Goal: Check status: Check status

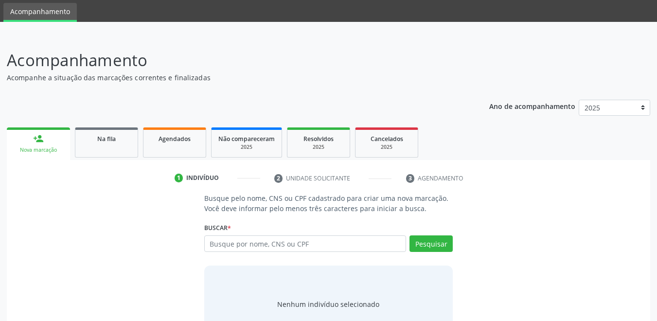
scroll to position [49, 0]
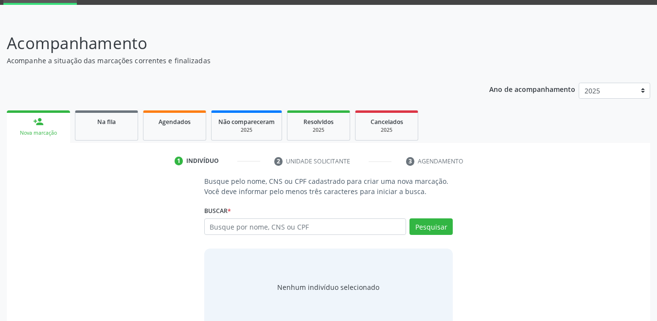
click at [189, 127] on link "Agendados" at bounding box center [174, 125] width 63 height 30
select select "9"
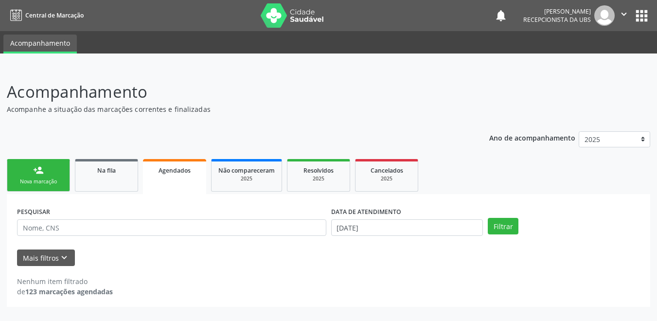
scroll to position [0, 0]
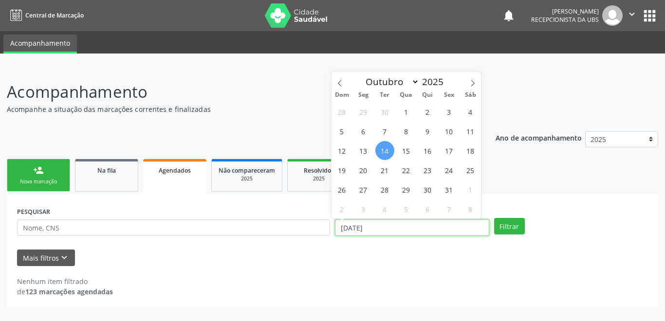
click at [397, 232] on input "[DATE]" at bounding box center [412, 227] width 154 height 17
click at [381, 149] on span "14" at bounding box center [384, 150] width 19 height 19
type input "[DATE]"
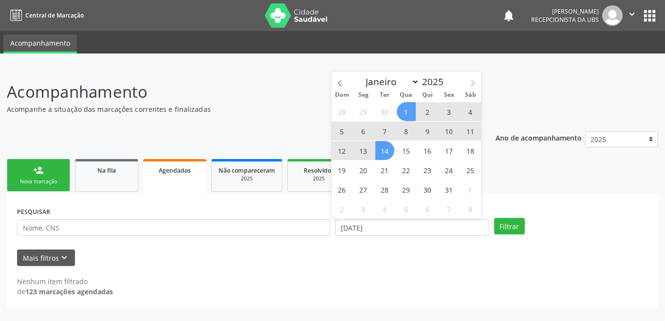
click at [472, 83] on icon at bounding box center [472, 83] width 7 height 7
select select "10"
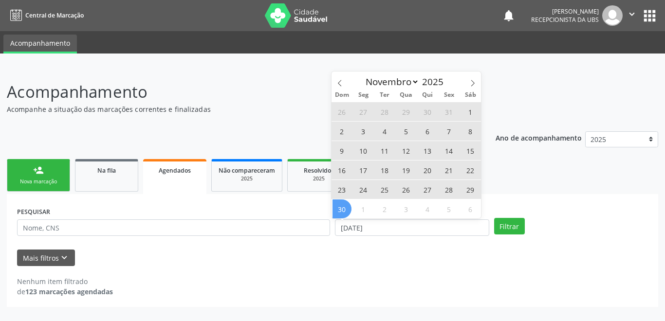
click at [346, 213] on span "30" at bounding box center [341, 209] width 19 height 19
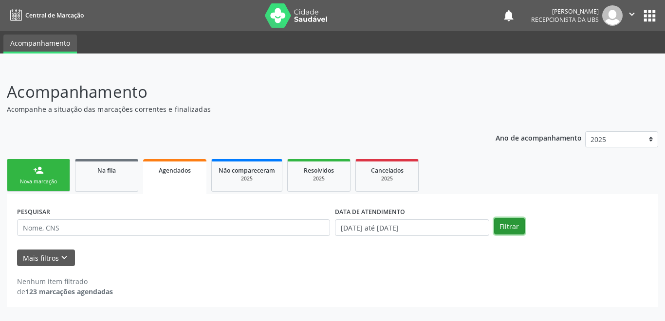
click at [503, 229] on button "Filtrar" at bounding box center [509, 226] width 31 height 17
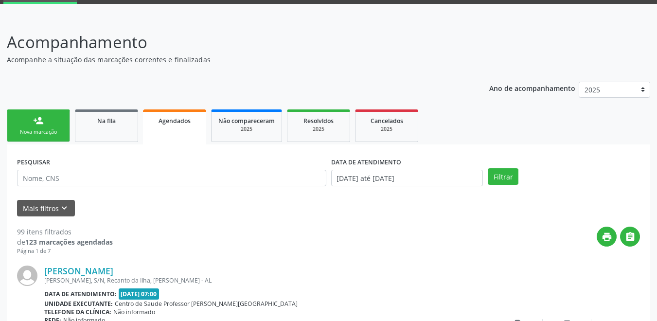
scroll to position [49, 0]
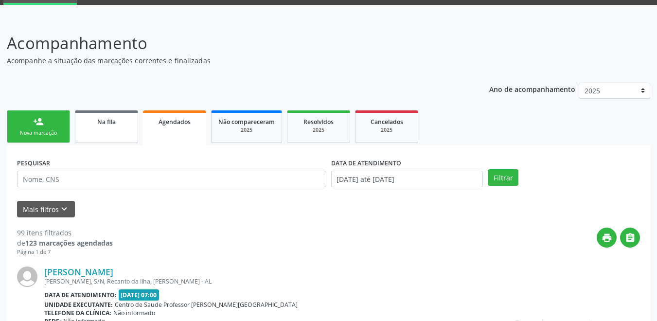
click at [116, 129] on link "Na fila" at bounding box center [106, 126] width 63 height 33
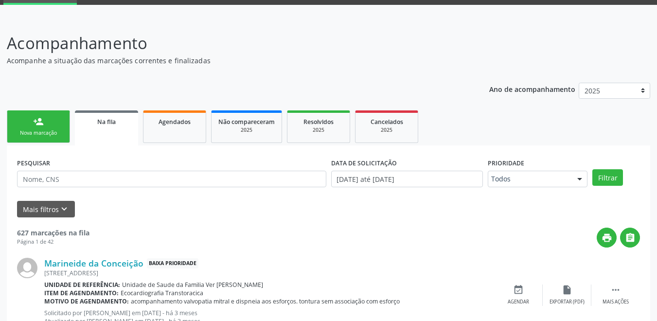
click at [182, 159] on div "PESQUISAR" at bounding box center [172, 175] width 314 height 38
click at [182, 131] on link "Agendados" at bounding box center [174, 126] width 63 height 33
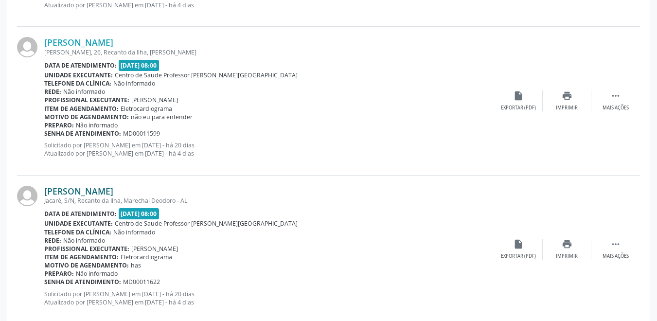
scroll to position [1022, 0]
click at [526, 256] on div "Exportar (PDF)" at bounding box center [518, 256] width 35 height 7
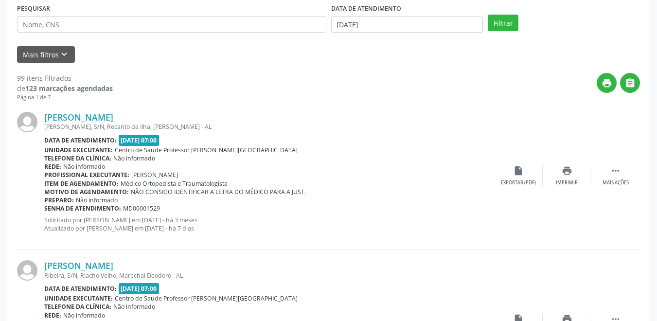
scroll to position [0, 0]
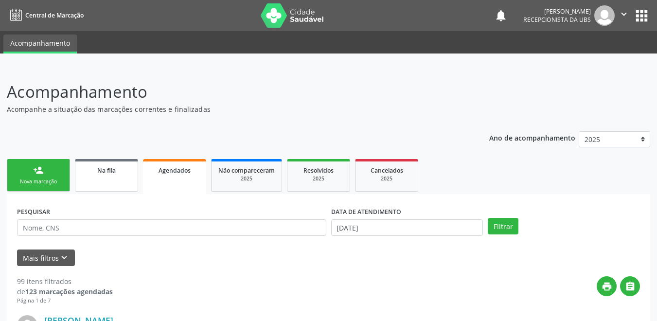
click at [126, 174] on div "Na fila" at bounding box center [106, 170] width 49 height 10
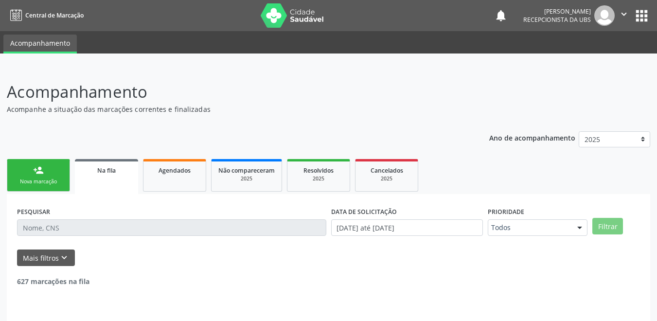
scroll to position [24, 0]
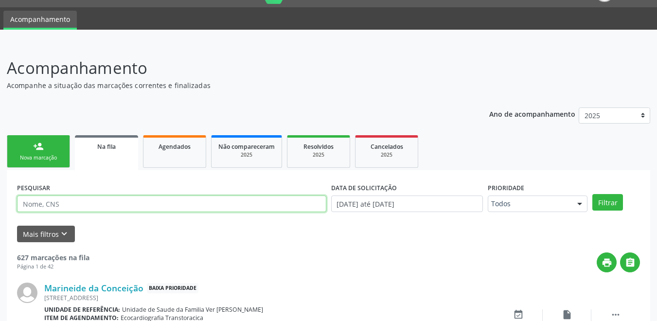
click at [125, 204] on input "text" at bounding box center [172, 204] width 310 height 17
paste input "700 5013 8579 6855"
type input "700 5013 8579 6855"
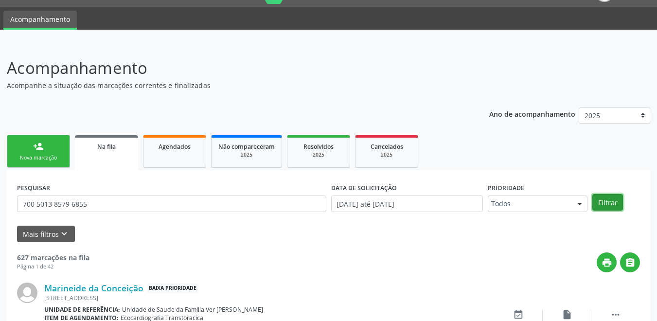
click at [602, 202] on button "Filtrar" at bounding box center [608, 202] width 31 height 17
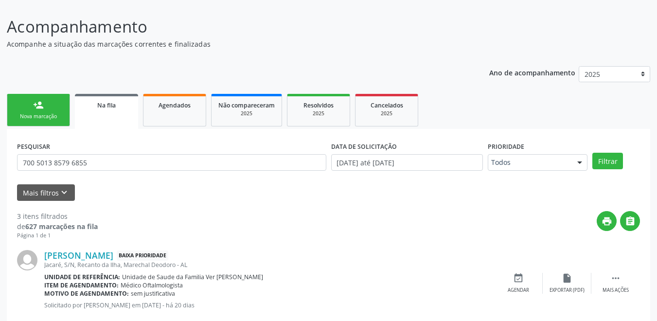
scroll to position [19, 0]
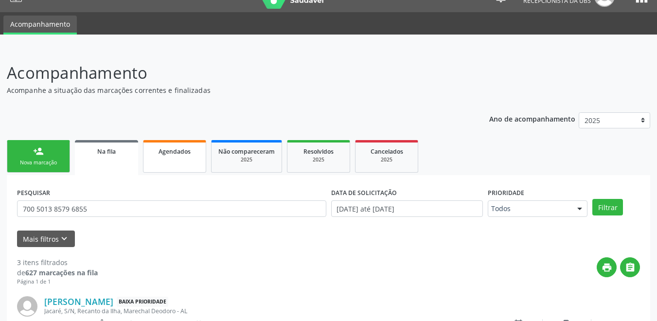
click at [165, 163] on link "Agendados" at bounding box center [174, 156] width 63 height 33
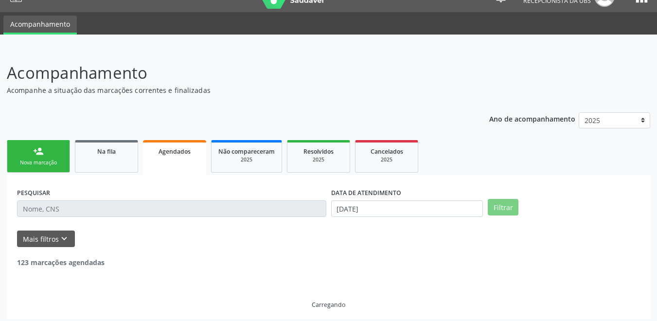
scroll to position [0, 0]
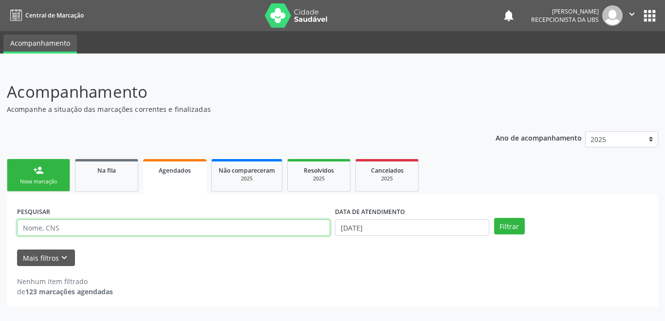
click at [170, 223] on input "text" at bounding box center [173, 227] width 313 height 17
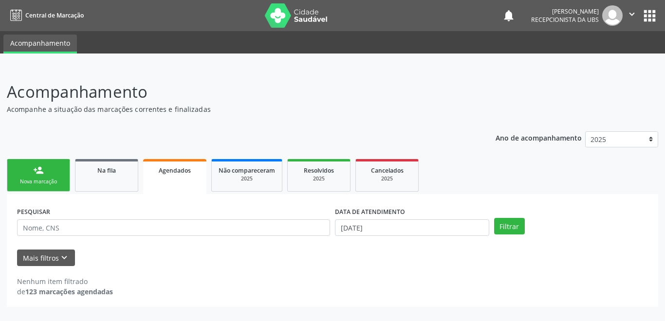
drag, startPoint x: 152, startPoint y: 236, endPoint x: 106, endPoint y: 216, distance: 50.6
click at [106, 216] on div "PESQUISAR" at bounding box center [174, 223] width 318 height 38
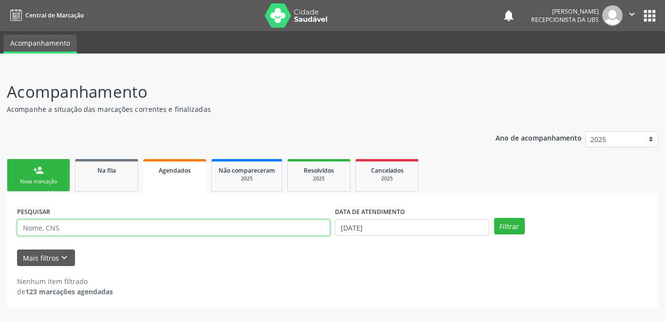
click at [88, 224] on input "text" at bounding box center [173, 227] width 313 height 17
paste input "700 5013 8579 6855"
type input "700 5013 8579 6855"
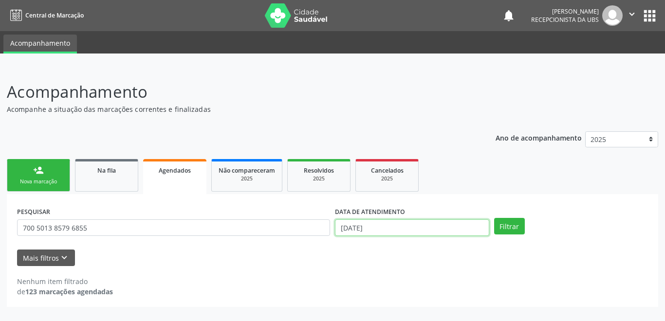
click at [450, 230] on input "[DATE]" at bounding box center [412, 227] width 154 height 17
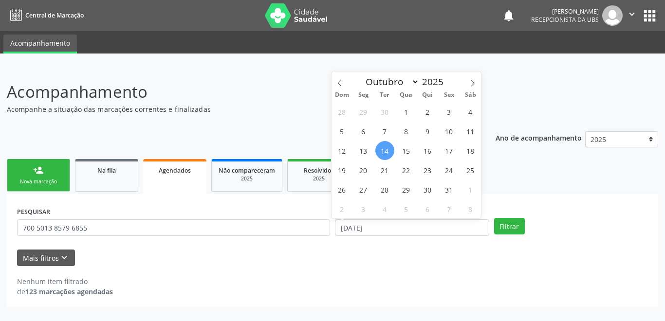
click at [390, 159] on div "28 29 30 1 2 3 4 5 6 7 8 9 10 11 12 13 14 15 16 17 18 19 20 21 22 23 24 25 26 2…" at bounding box center [406, 160] width 150 height 117
click at [386, 150] on span "14" at bounding box center [384, 150] width 19 height 19
type input "[DATE]"
click at [475, 80] on icon at bounding box center [472, 83] width 7 height 7
select select "10"
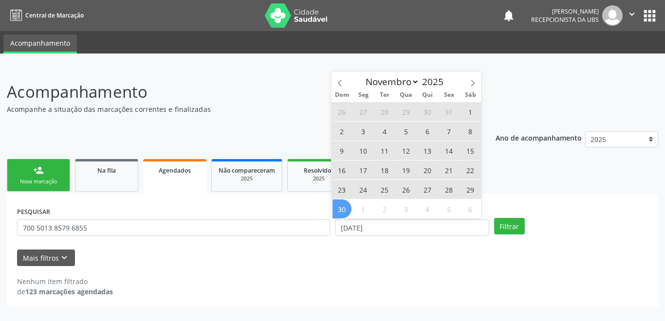
click at [338, 207] on span "30" at bounding box center [341, 209] width 19 height 19
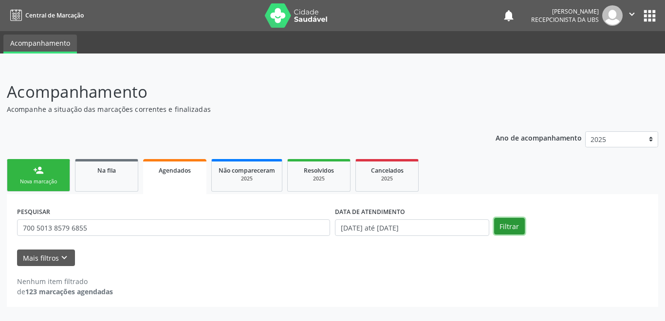
click at [508, 231] on button "Filtrar" at bounding box center [509, 226] width 31 height 17
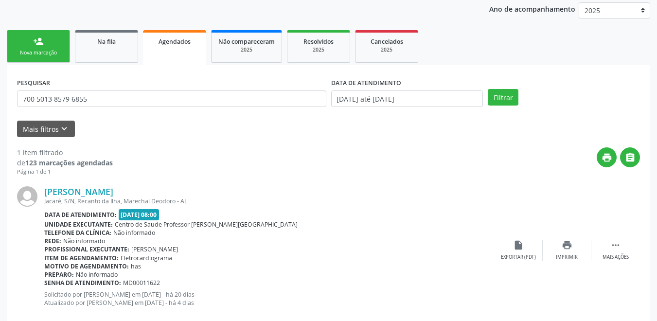
scroll to position [146, 0]
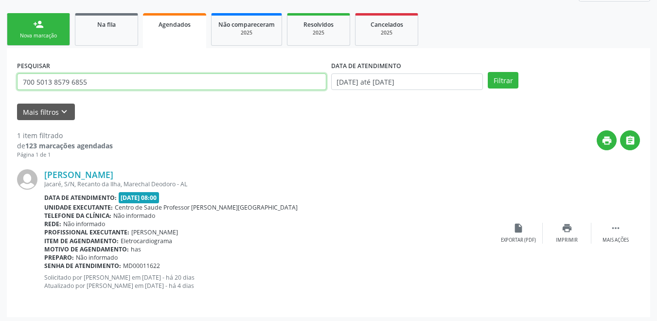
click at [96, 81] on input "700 5013 8579 6855" at bounding box center [172, 81] width 310 height 17
drag, startPoint x: 96, startPoint y: 81, endPoint x: 1, endPoint y: 95, distance: 95.5
click at [1, 95] on div "Acompanhamento Acompanhe a situação das marcações correntes e finalizadas Relat…" at bounding box center [328, 122] width 657 height 403
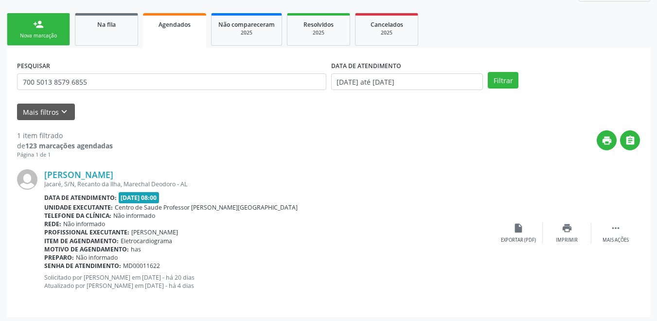
click at [1, 95] on div "Acompanhamento Acompanhe a situação das marcações correntes e finalizadas Relat…" at bounding box center [328, 122] width 657 height 403
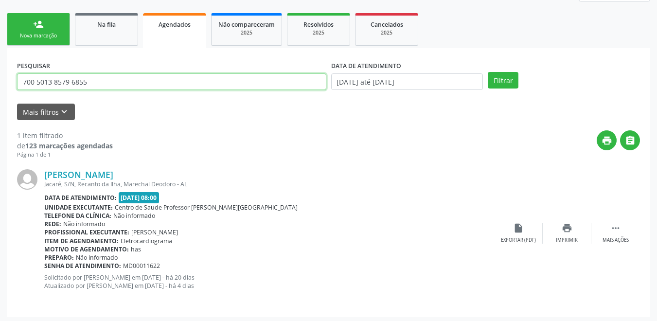
click at [64, 83] on input "700 5013 8579 6855" at bounding box center [172, 81] width 310 height 17
click at [81, 82] on input "700 5013 8579 6855" at bounding box center [172, 81] width 310 height 17
type input "700 5013 8579"
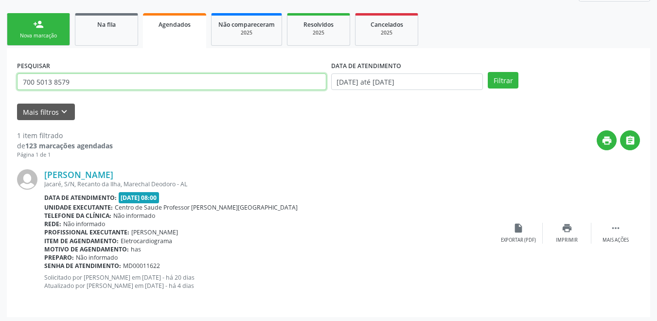
click at [39, 84] on input "700 5013 8579" at bounding box center [172, 81] width 310 height 17
click at [72, 83] on input "700 5013 8579" at bounding box center [172, 81] width 310 height 17
drag, startPoint x: 72, startPoint y: 83, endPoint x: -5, endPoint y: 85, distance: 76.4
click at [0, 85] on html "Central de Marcação notifications [PERSON_NAME] Recepcionista da UBS  Configur…" at bounding box center [328, 14] width 657 height 321
